Goal: Task Accomplishment & Management: Manage account settings

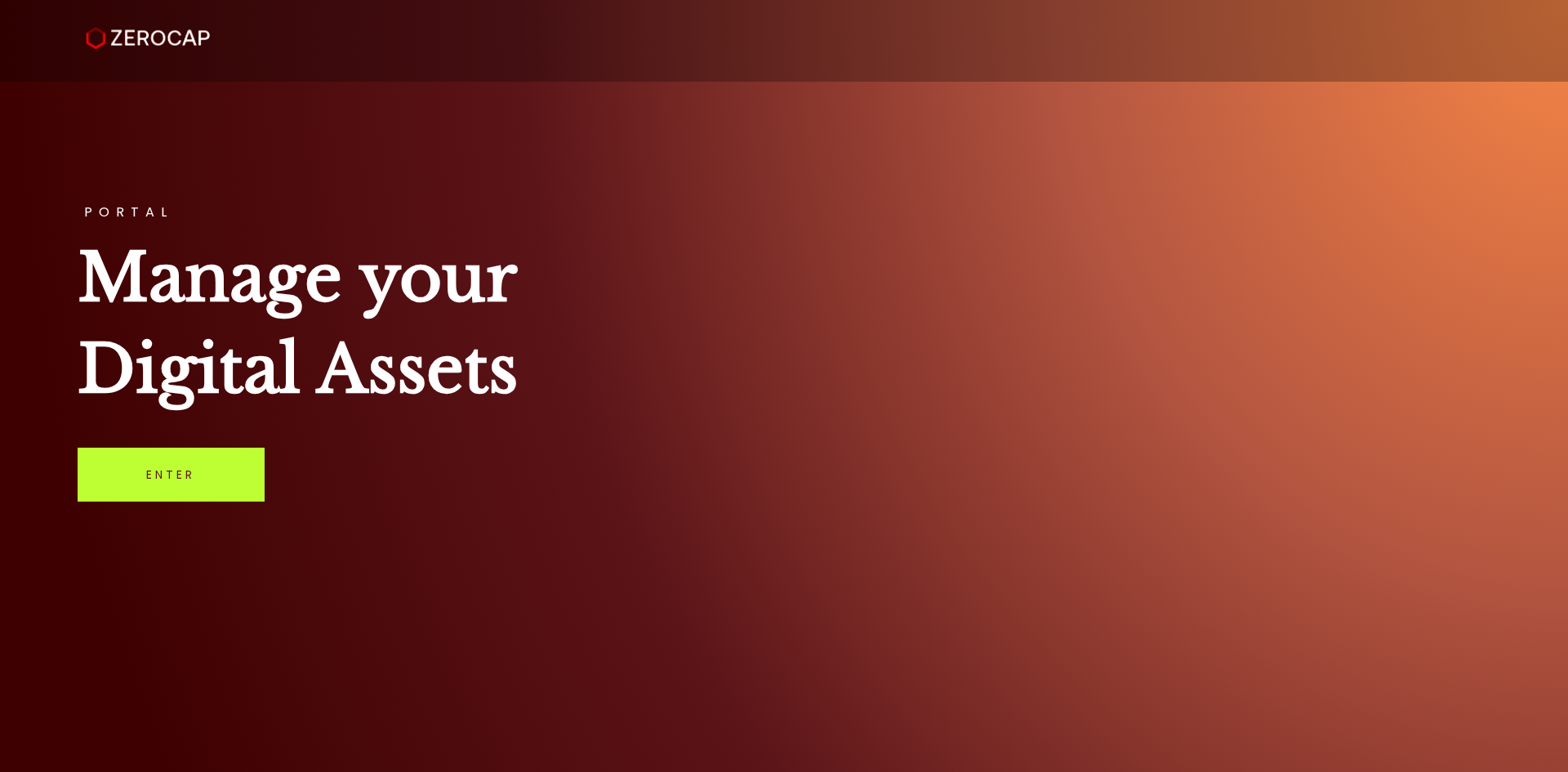
click at [205, 482] on link "Enter" at bounding box center [171, 474] width 187 height 54
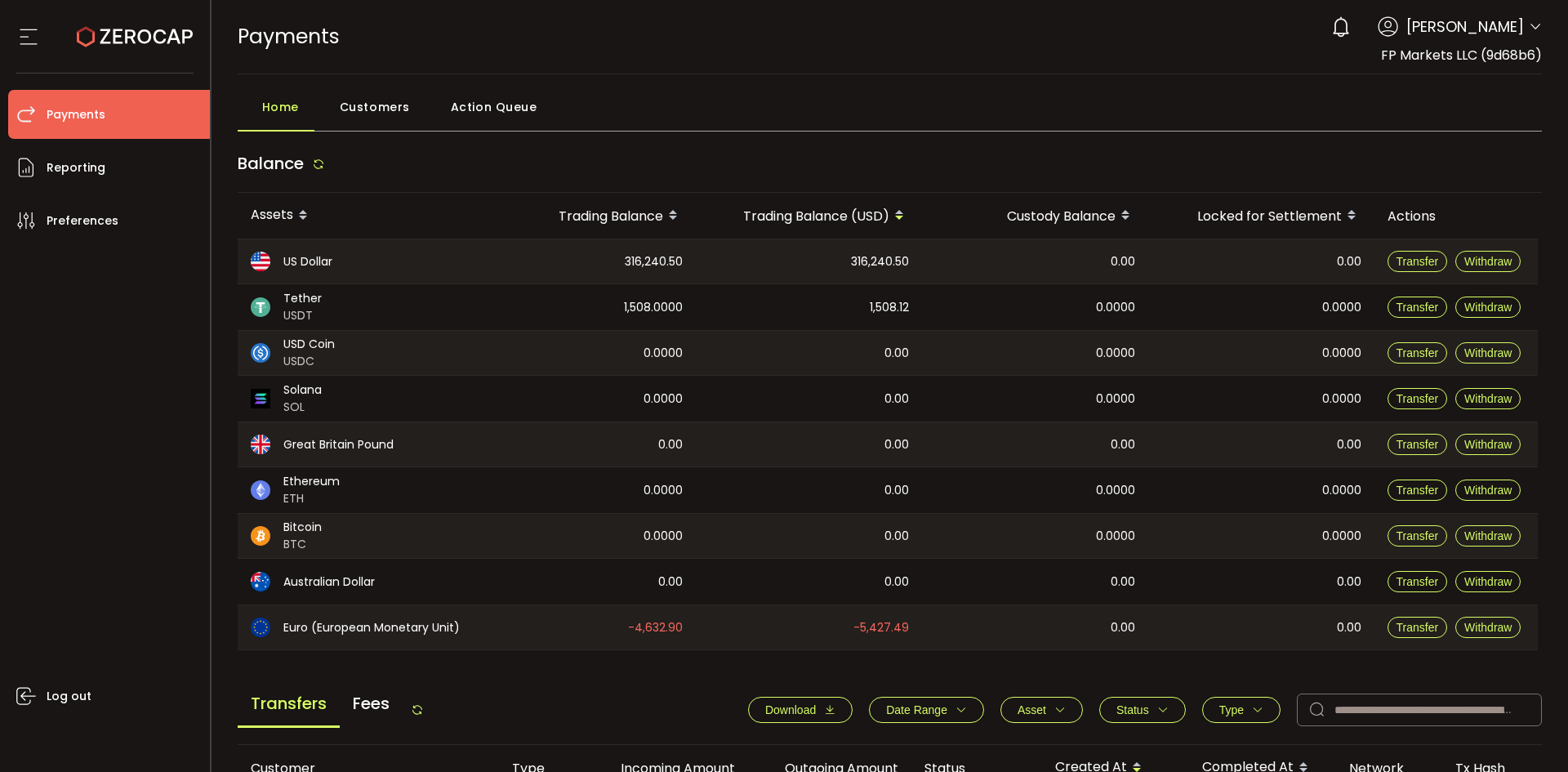
click at [614, 153] on div "Balance" at bounding box center [890, 168] width 1305 height 50
click at [786, 108] on div "Home Customers Action Queue" at bounding box center [890, 111] width 1305 height 41
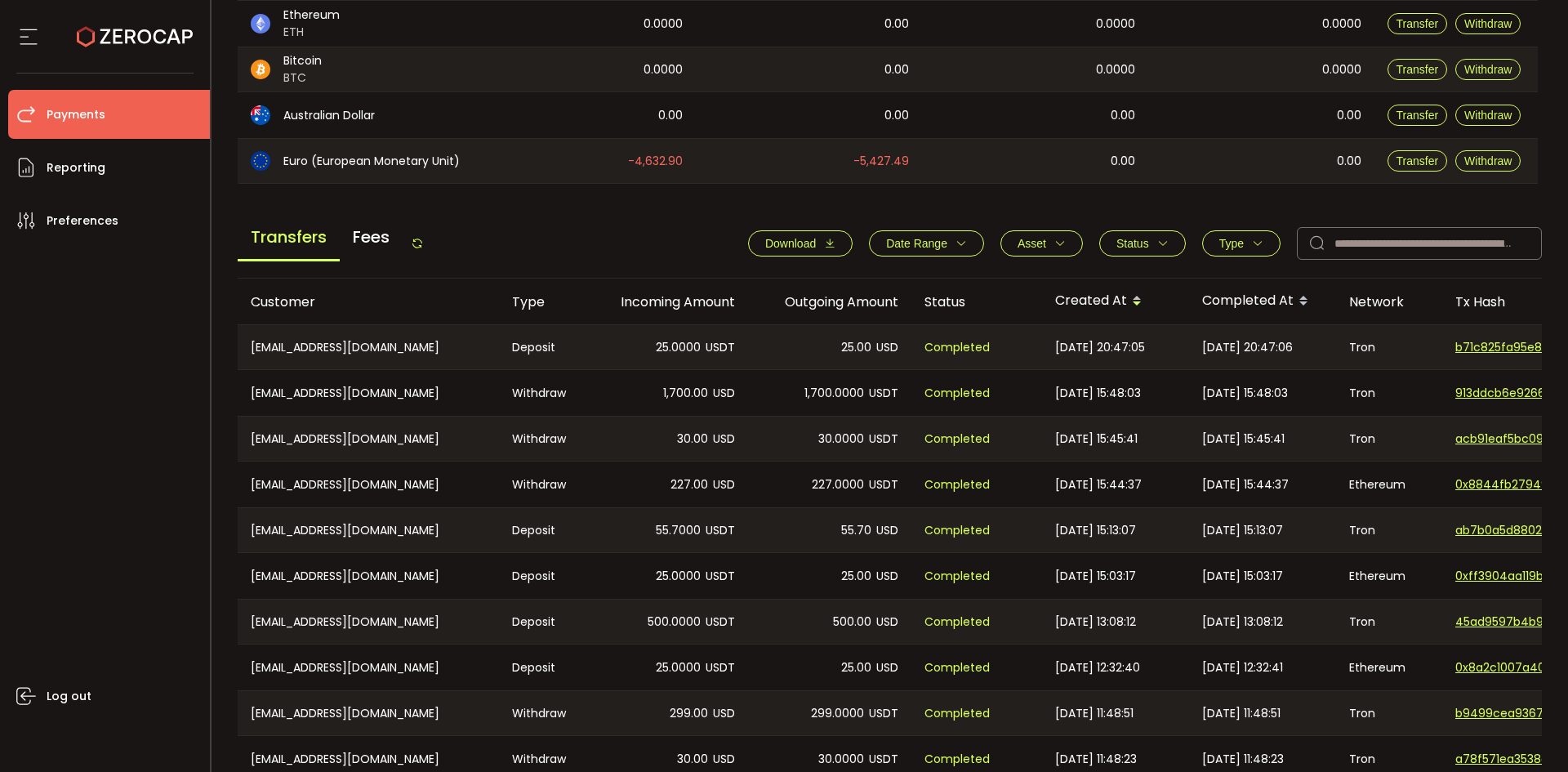
scroll to position [389, 0]
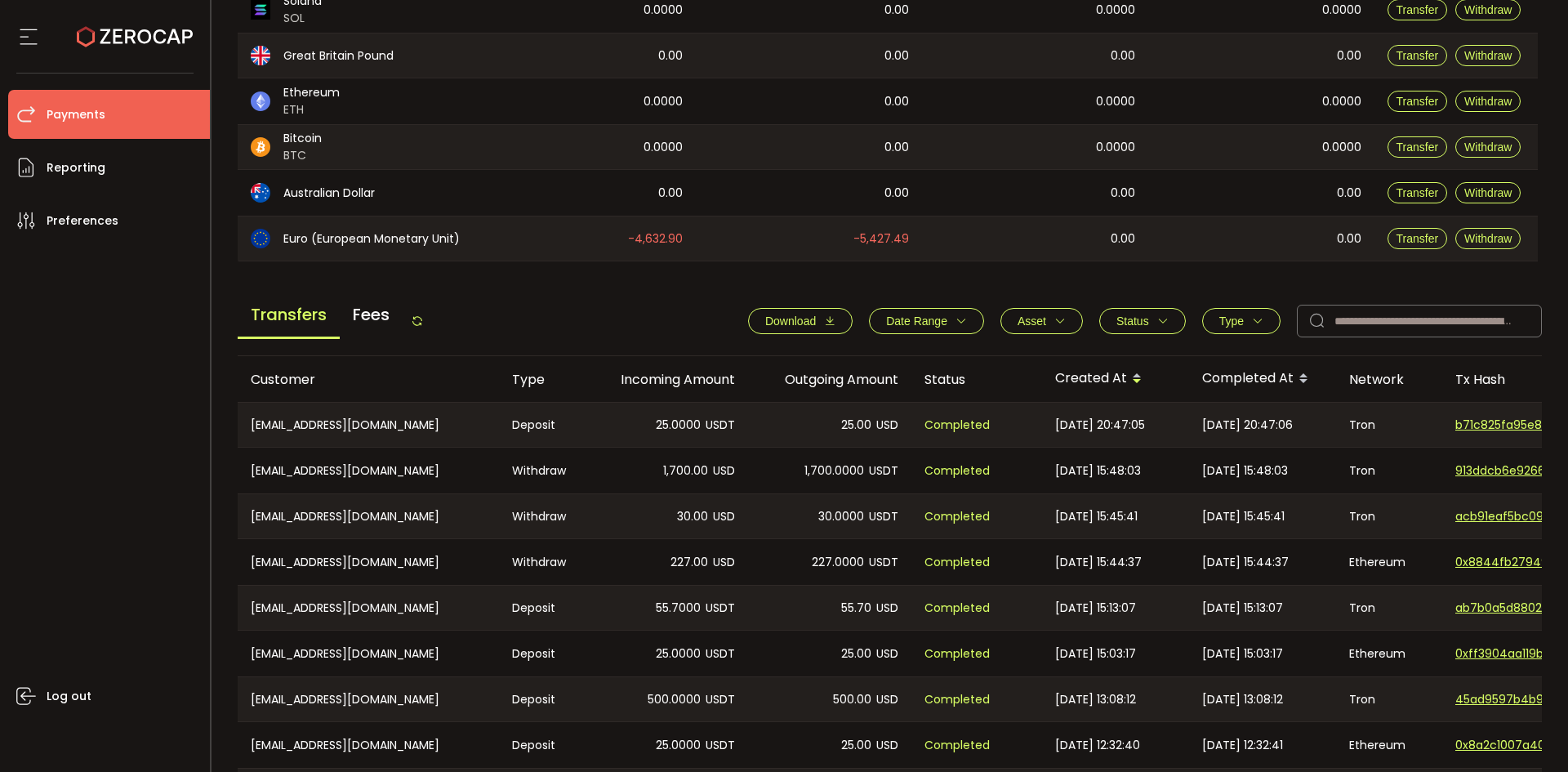
click at [794, 313] on button "Download" at bounding box center [800, 321] width 104 height 26
click at [424, 323] on icon at bounding box center [417, 321] width 13 height 13
click at [1240, 314] on span "Type" at bounding box center [1241, 321] width 44 height 13
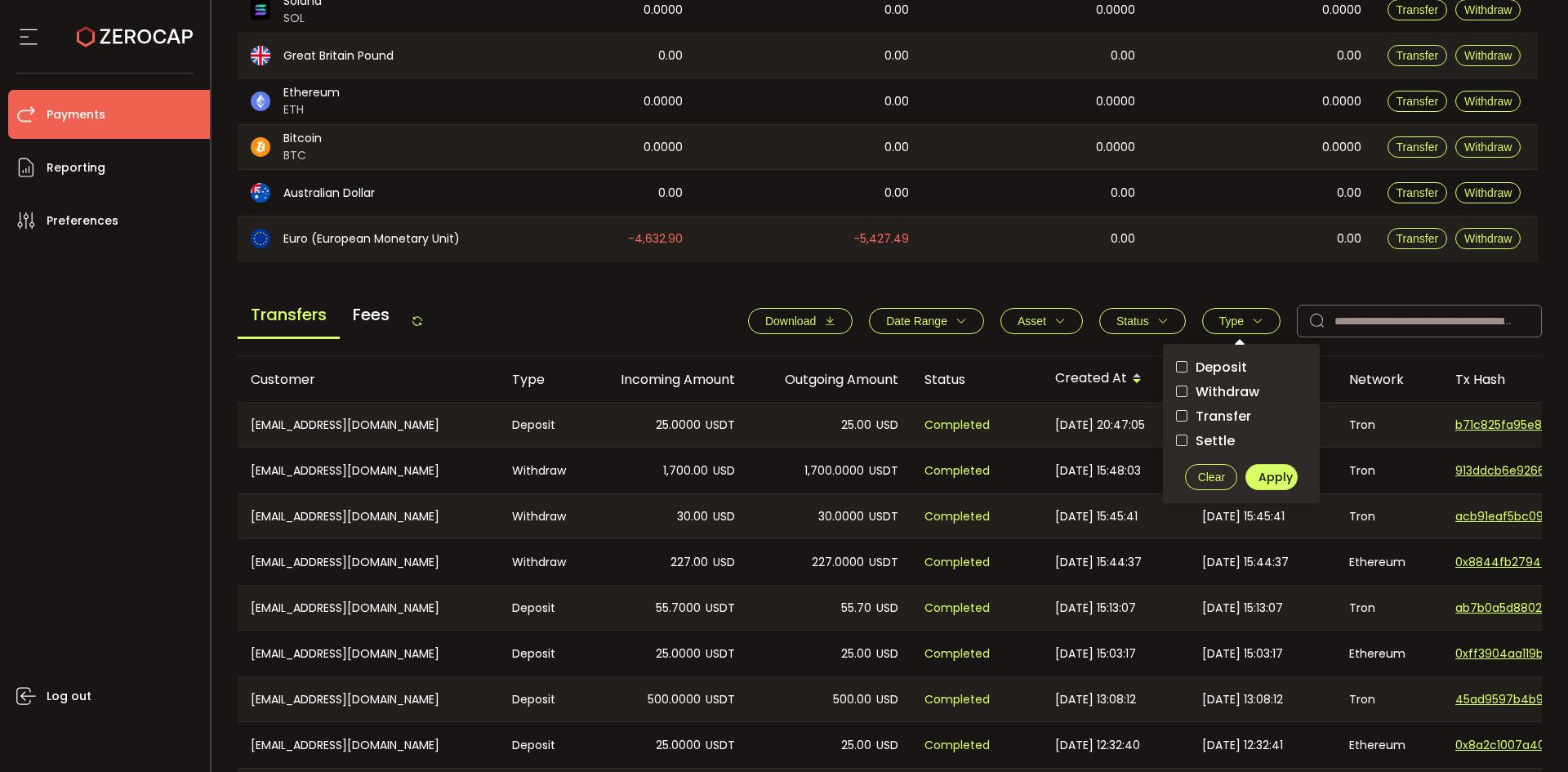
click at [1211, 387] on span "Withdraw" at bounding box center [1223, 392] width 72 height 16
click at [1261, 484] on span "Apply" at bounding box center [1275, 478] width 34 height 17
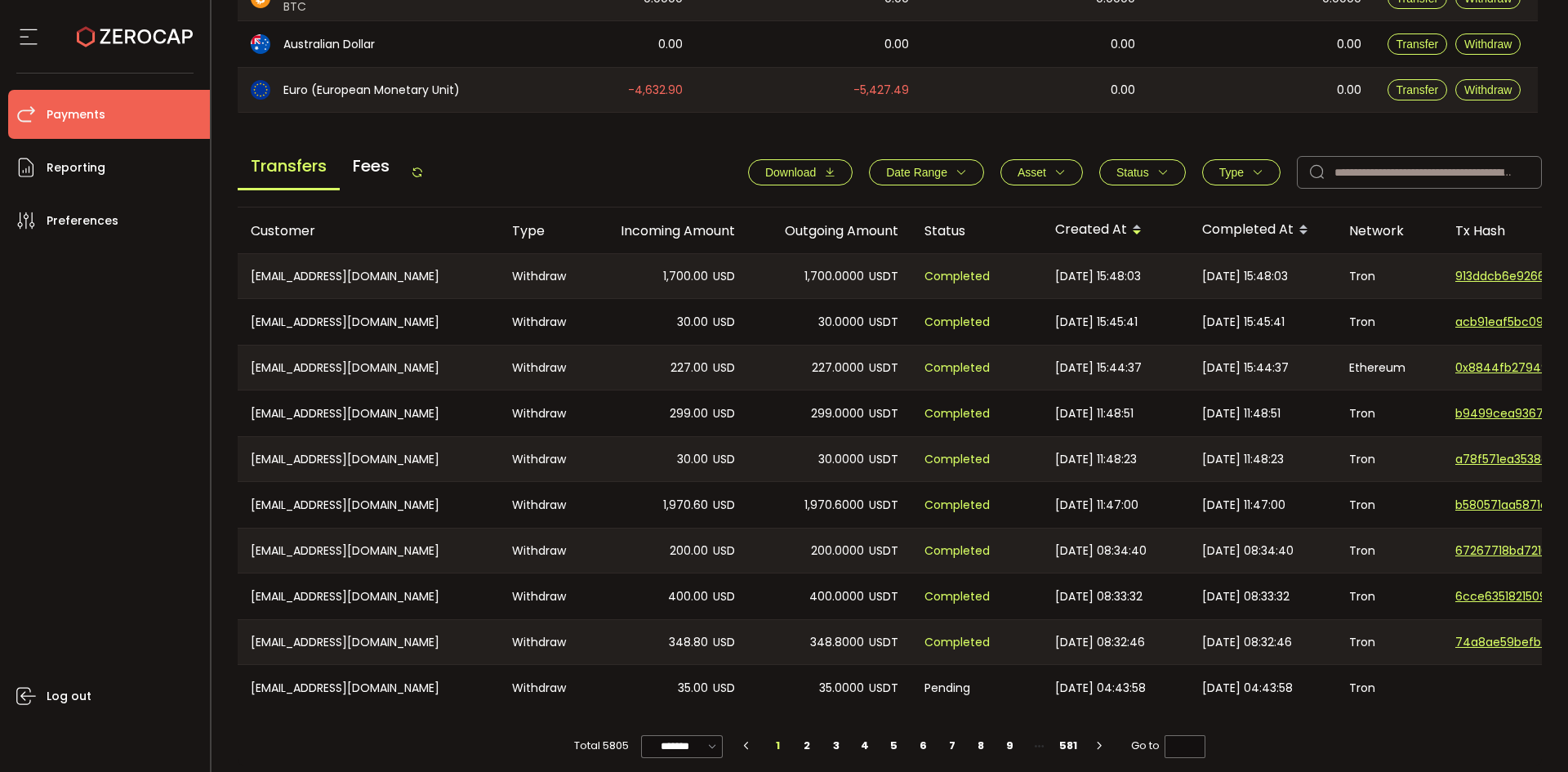
scroll to position [553, 0]
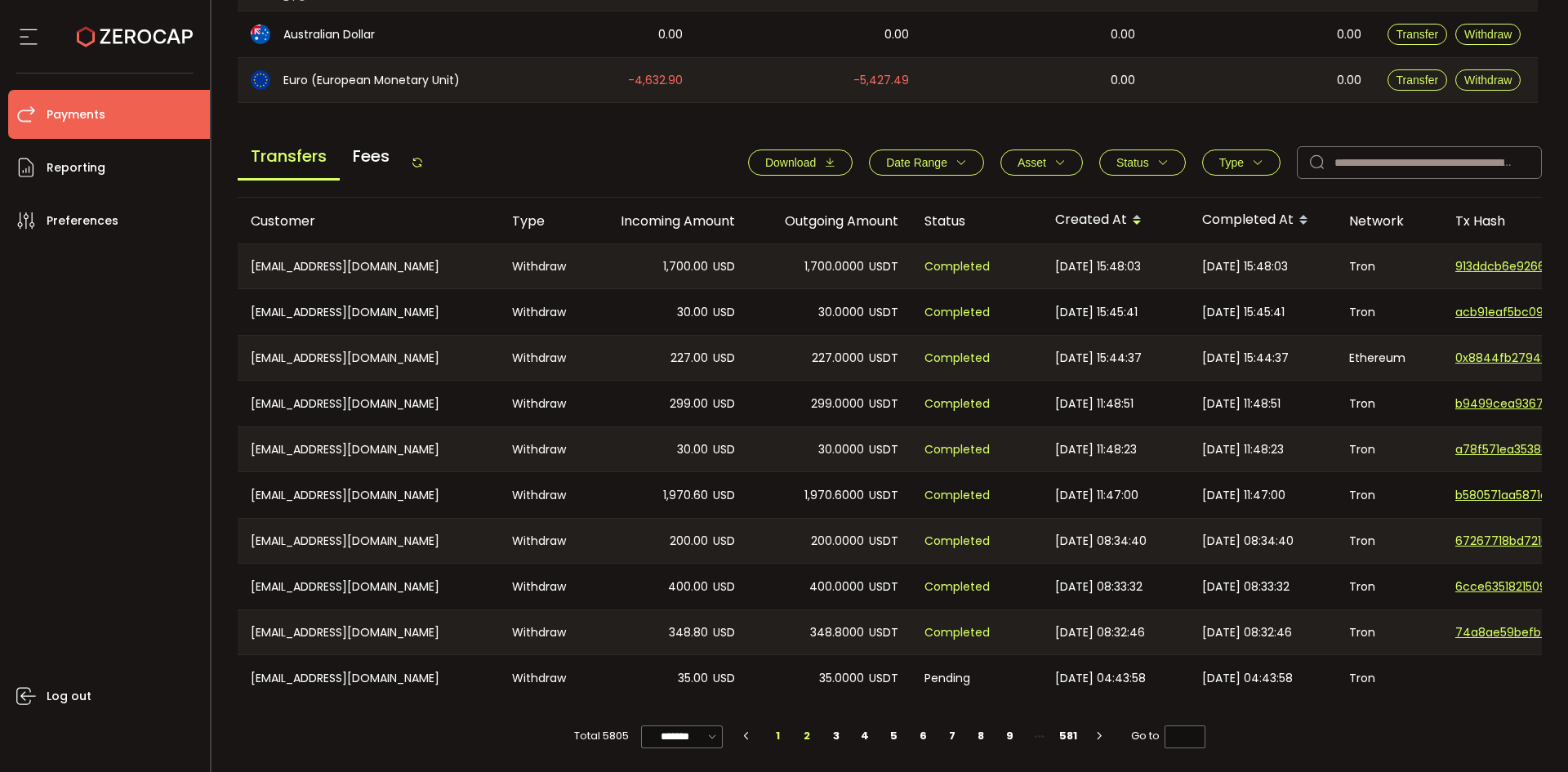
click at [802, 728] on li "2" at bounding box center [807, 735] width 29 height 23
click at [1151, 163] on span "Status" at bounding box center [1142, 163] width 52 height 13
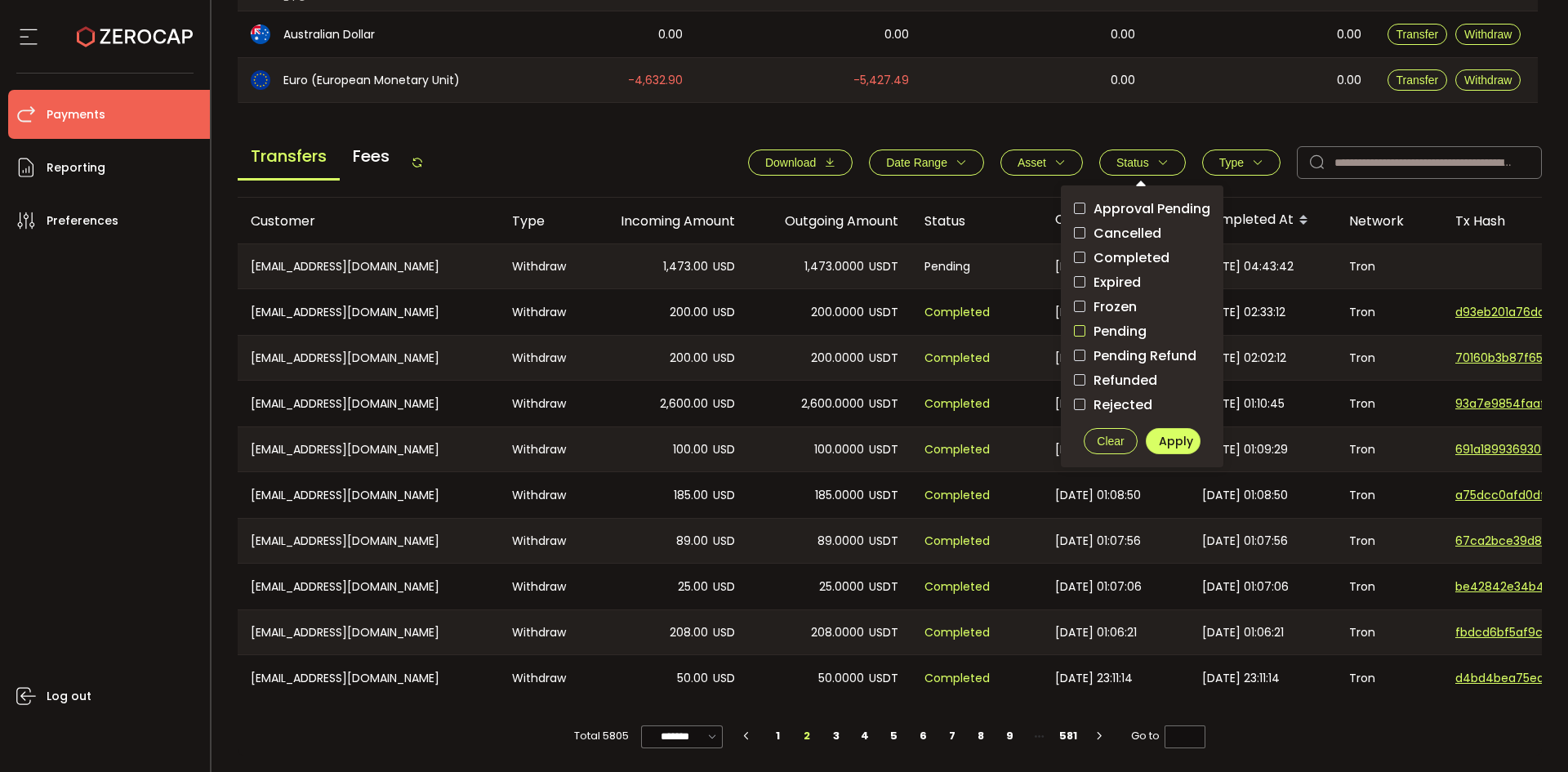
click at [1077, 327] on span "checkbox-group" at bounding box center [1080, 331] width 12 height 12
click at [1147, 438] on button "Apply" at bounding box center [1173, 441] width 55 height 26
type input "*"
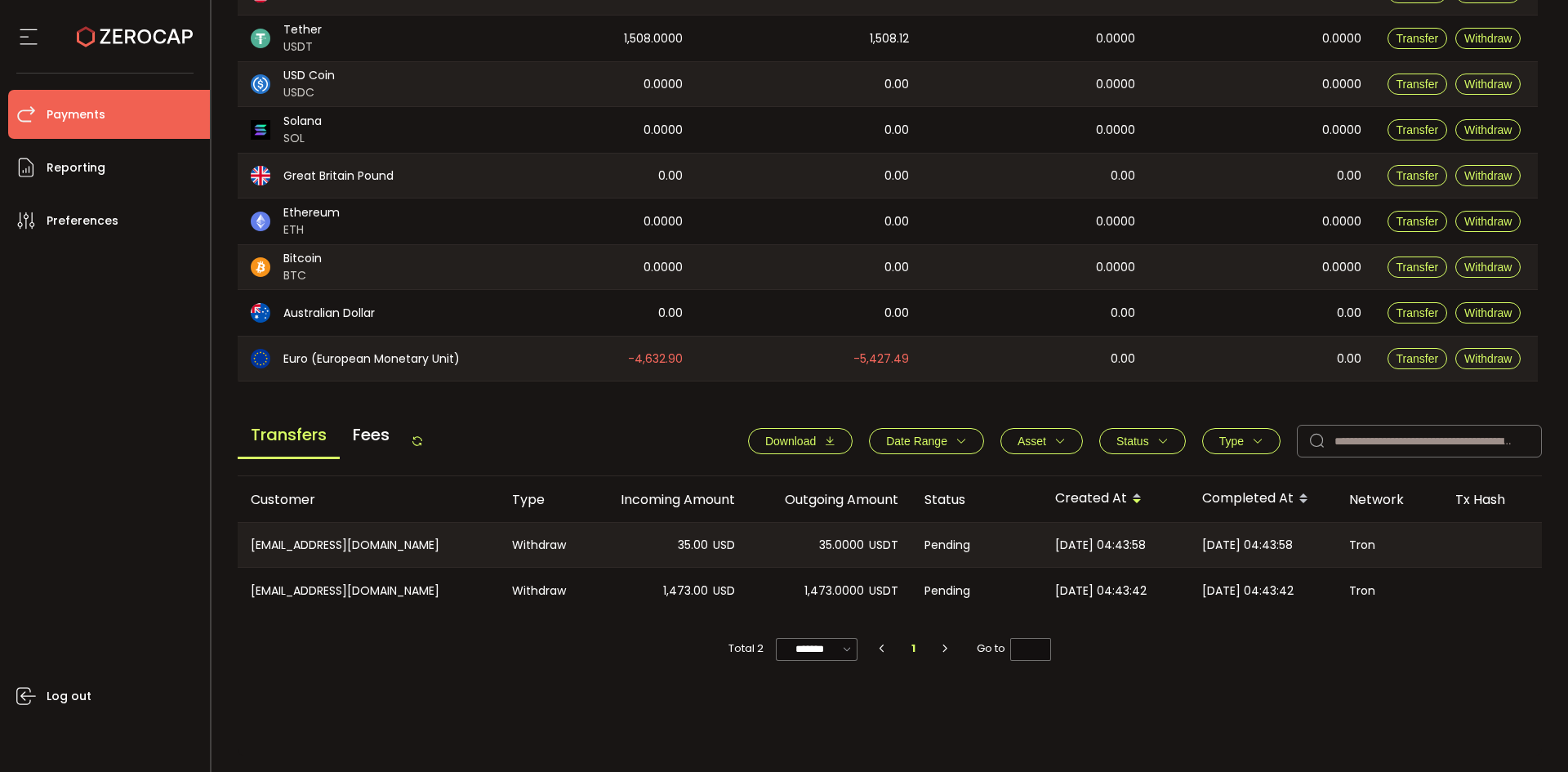
scroll to position [268, 0]
